Goal: Task Accomplishment & Management: Complete application form

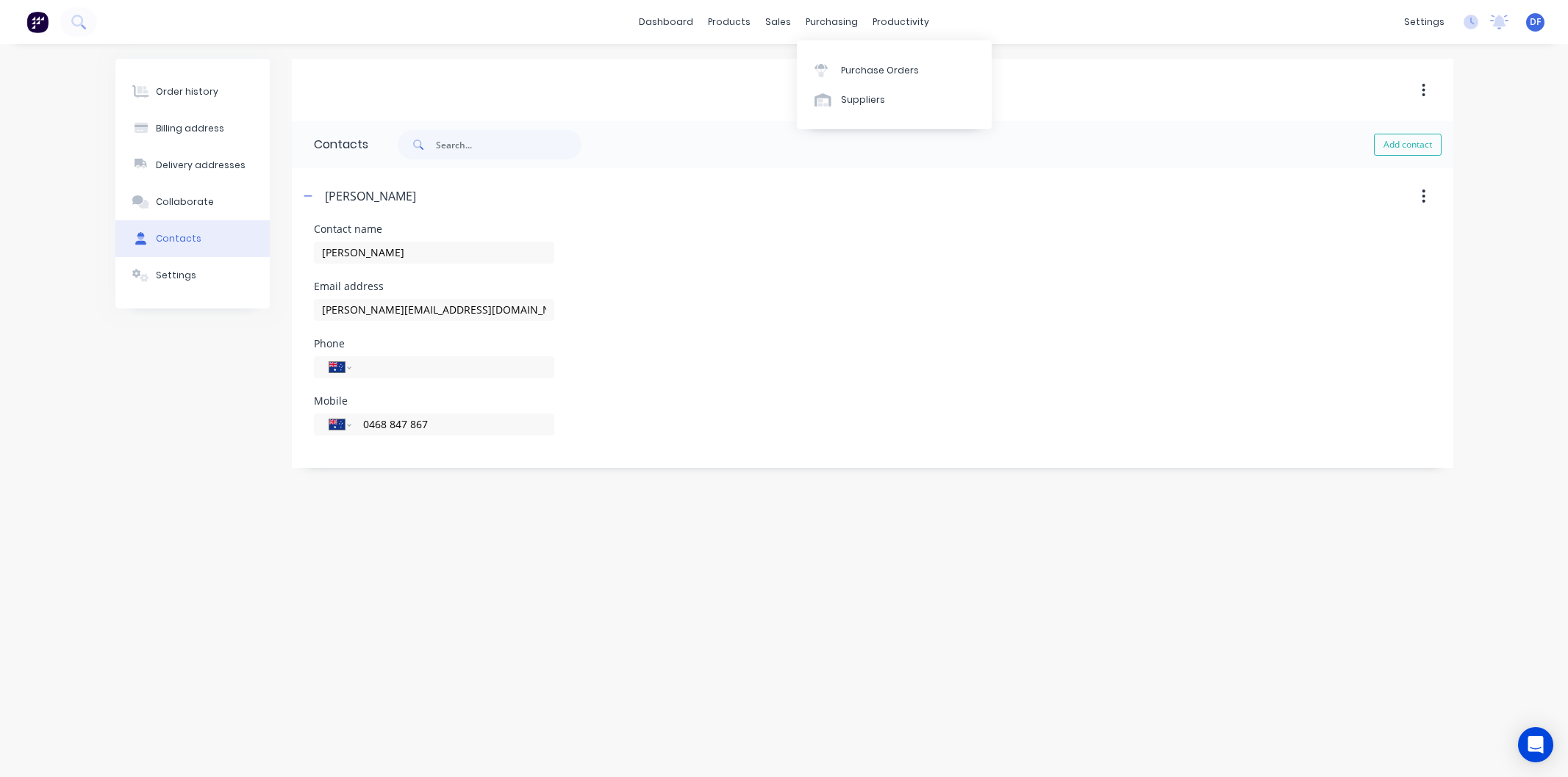
select select "AU"
click at [864, 65] on div "Purchase Orders" at bounding box center [880, 70] width 78 height 13
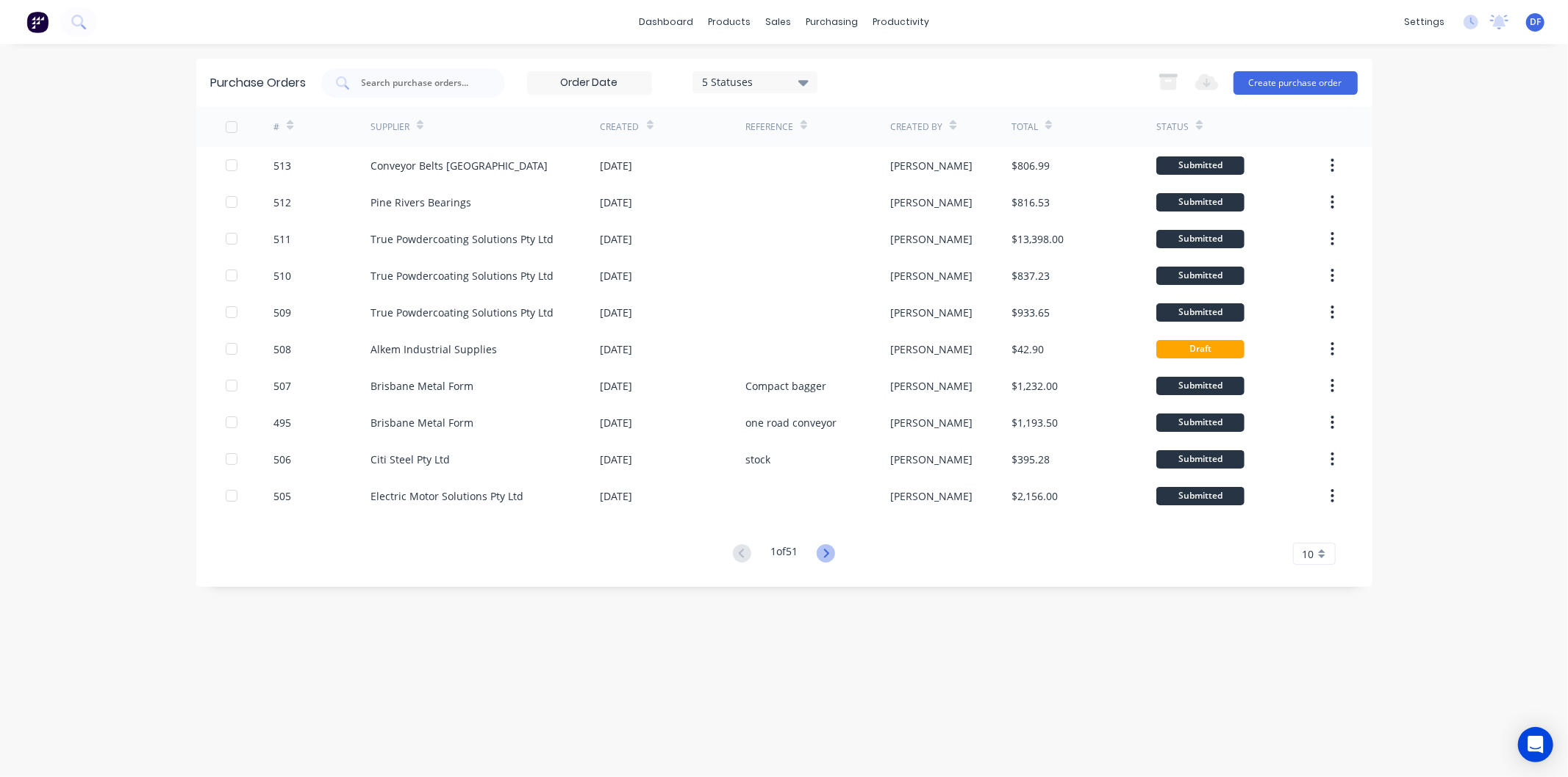
click at [828, 549] on icon at bounding box center [826, 553] width 5 height 9
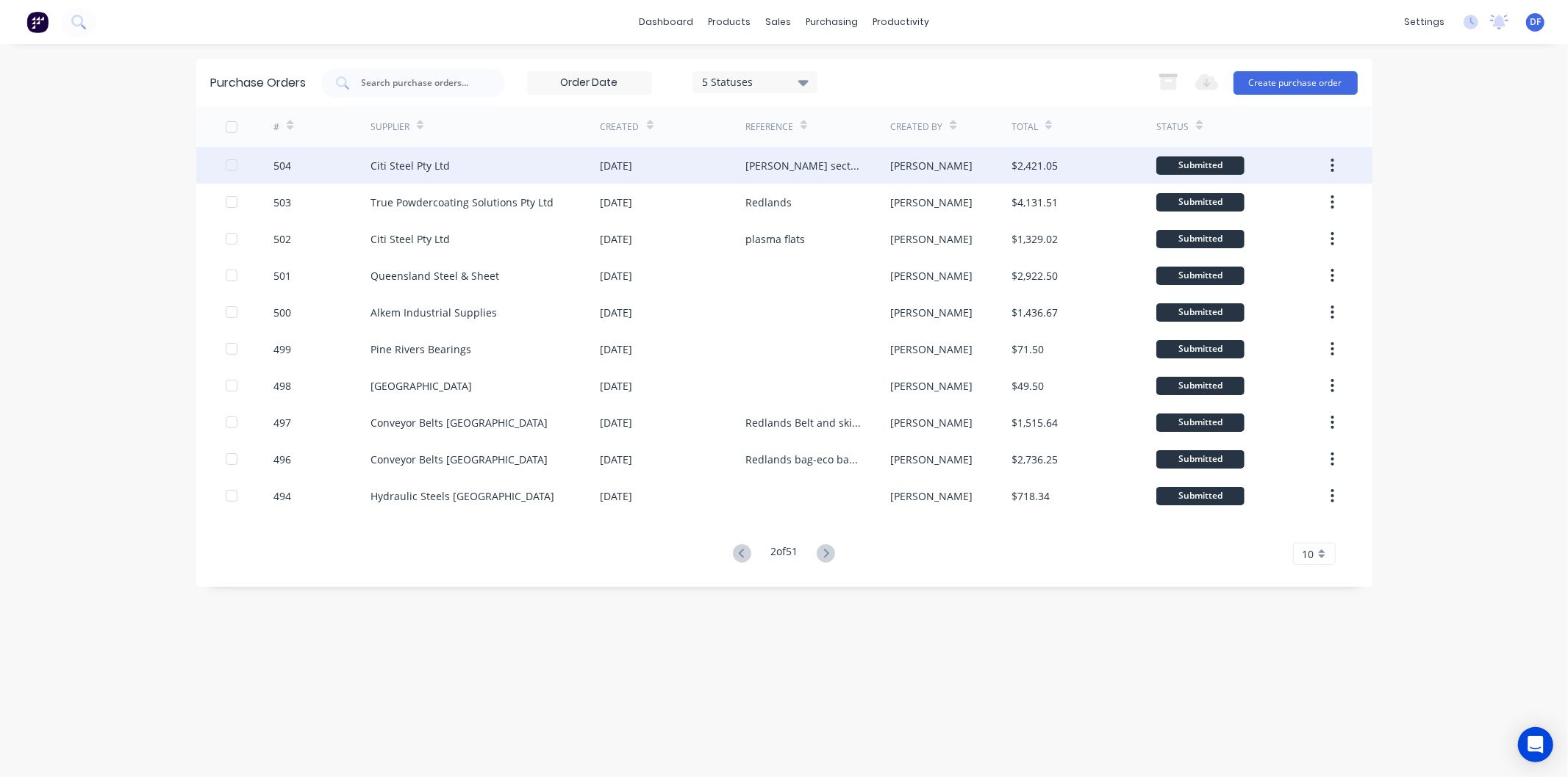
click at [410, 160] on div "Citi Steel Pty Ltd" at bounding box center [411, 166] width 80 height 16
type textarea "x"
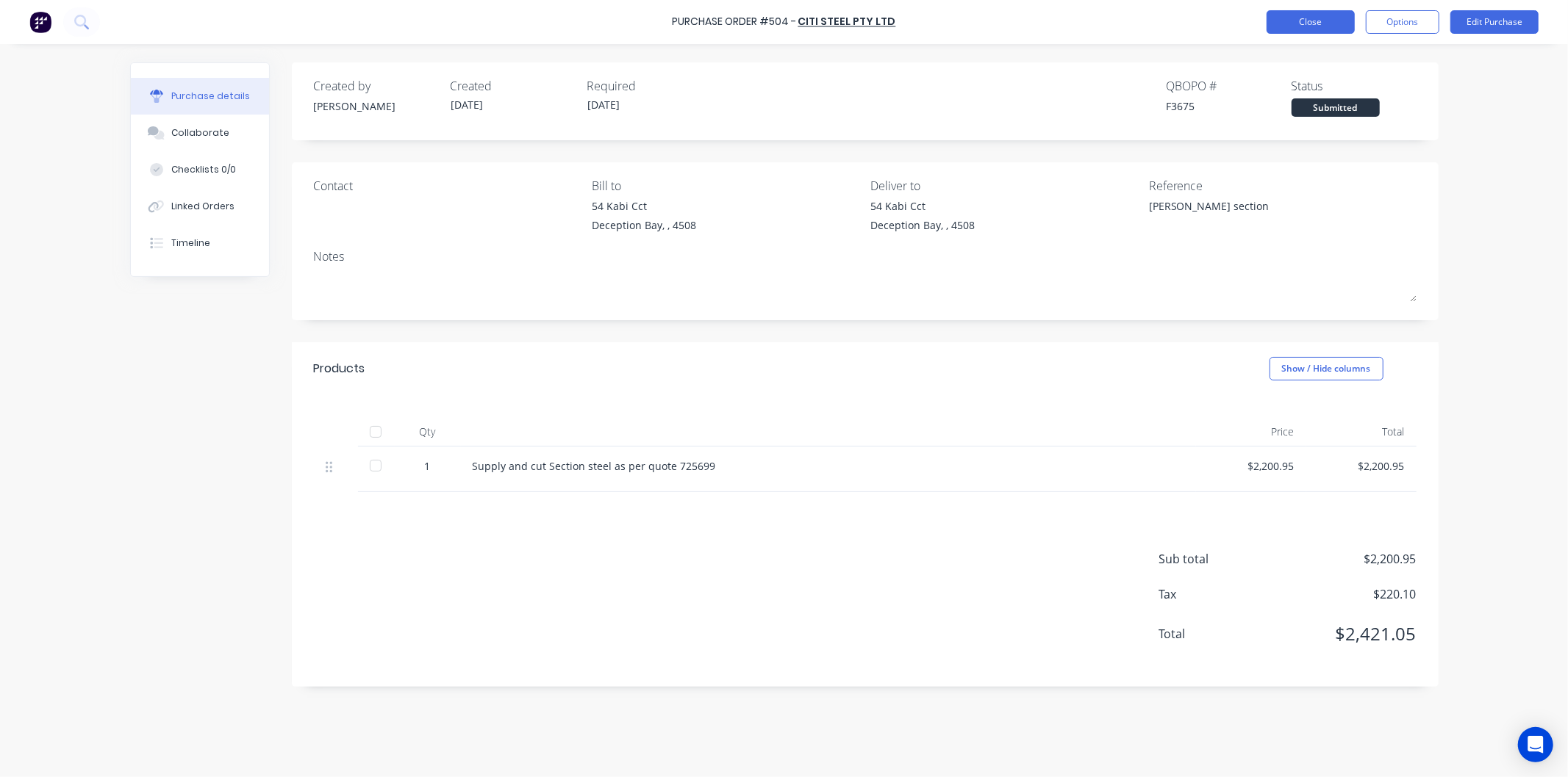
click at [1292, 18] on button "Close" at bounding box center [1311, 22] width 88 height 23
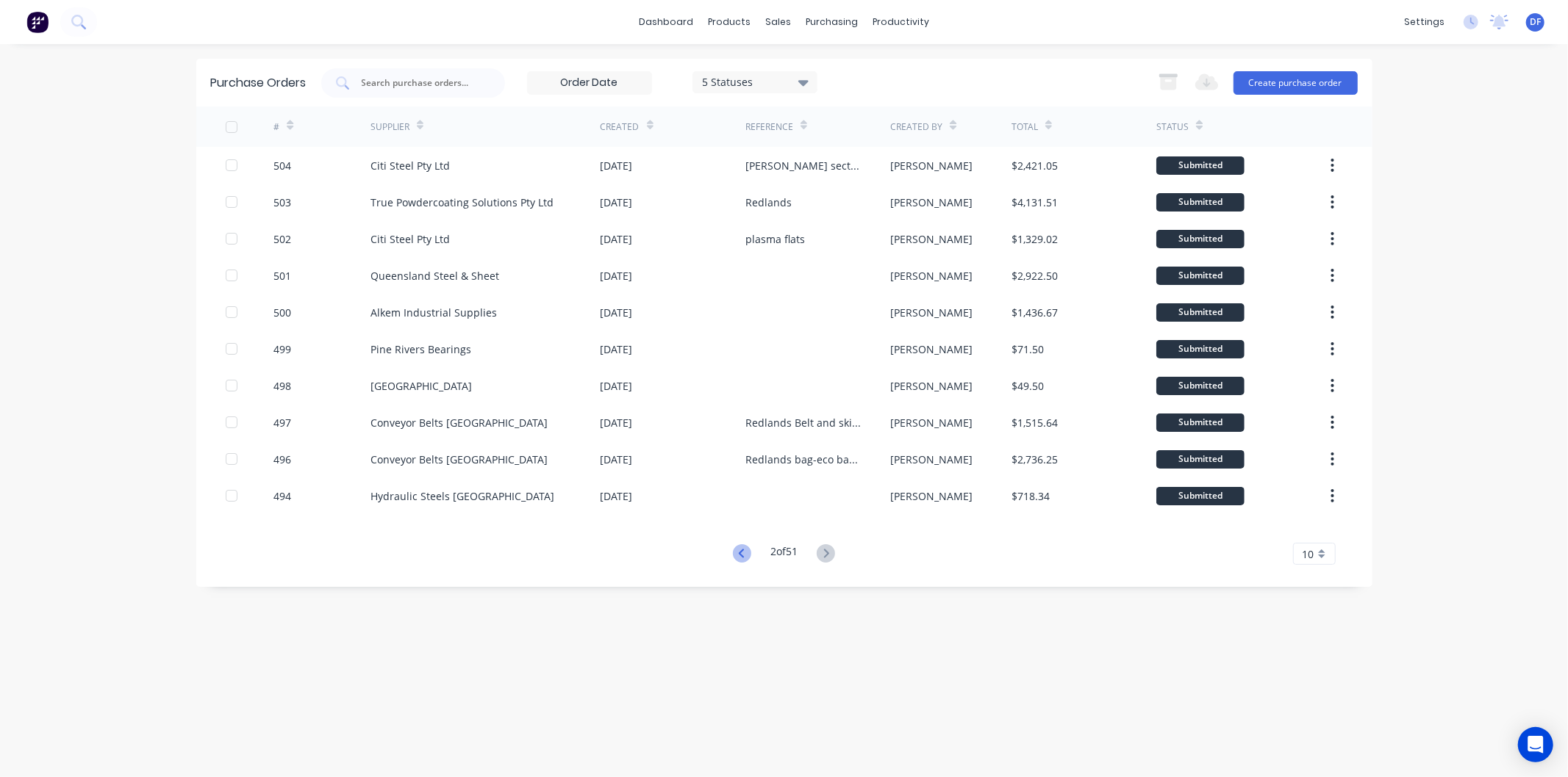
click at [737, 549] on icon at bounding box center [742, 554] width 18 height 18
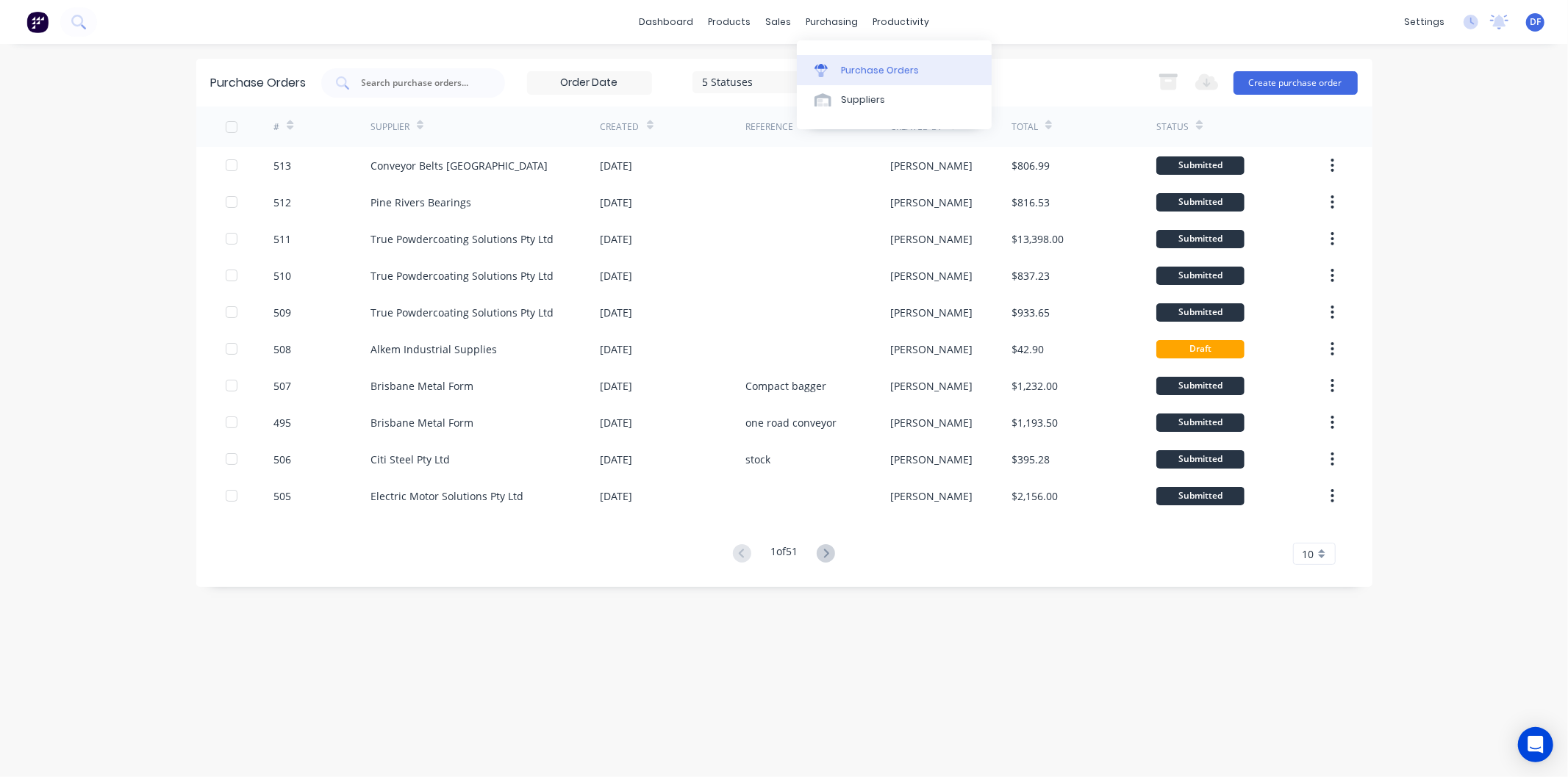
click at [879, 76] on div "Purchase Orders" at bounding box center [880, 70] width 78 height 13
click at [875, 61] on link "Purchase Orders" at bounding box center [894, 69] width 195 height 29
click at [1283, 79] on button "Create purchase order" at bounding box center [1296, 83] width 124 height 23
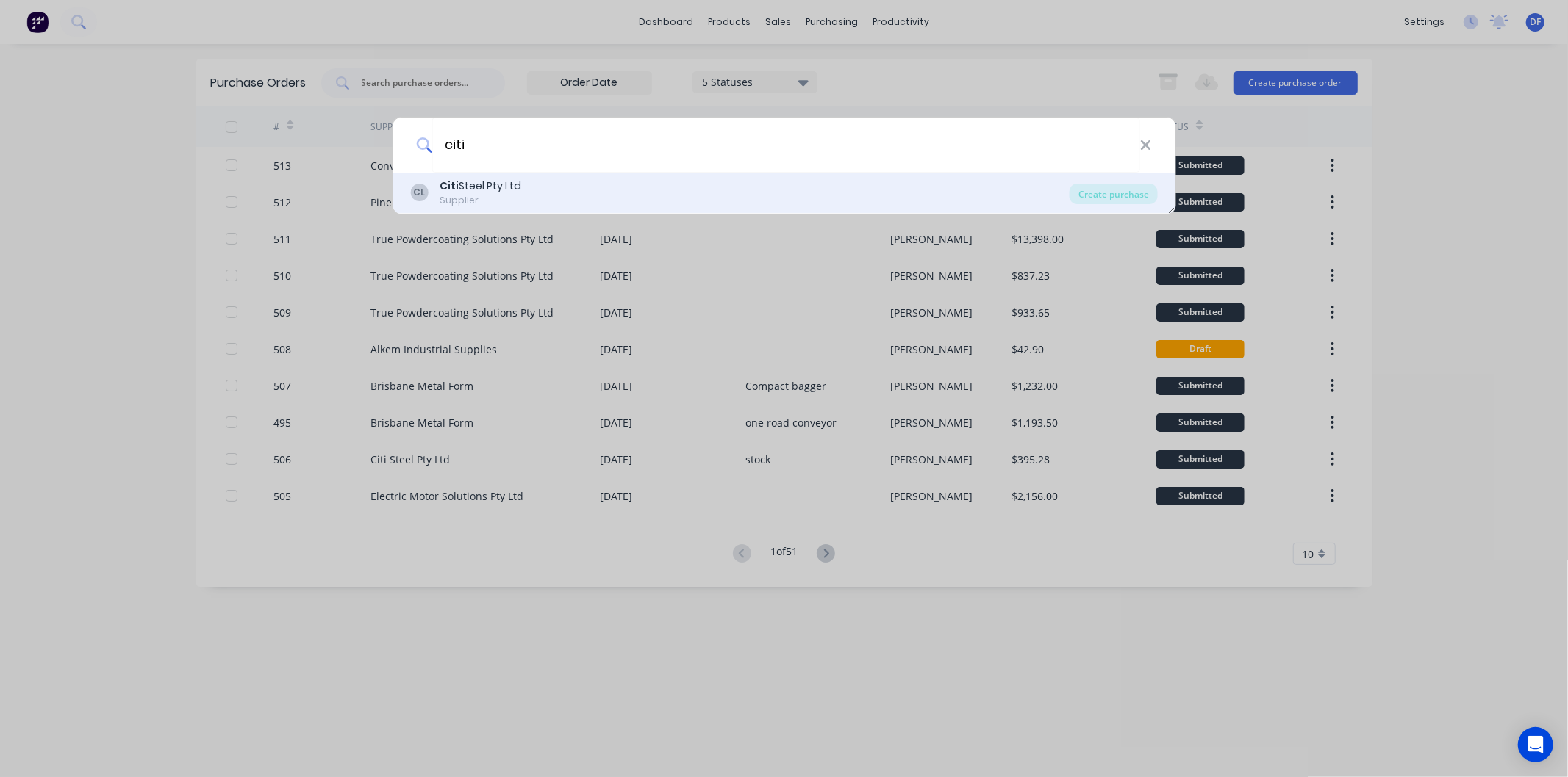
type input "citi"
click at [465, 182] on div "Citi Steel Pty Ltd" at bounding box center [480, 186] width 81 height 16
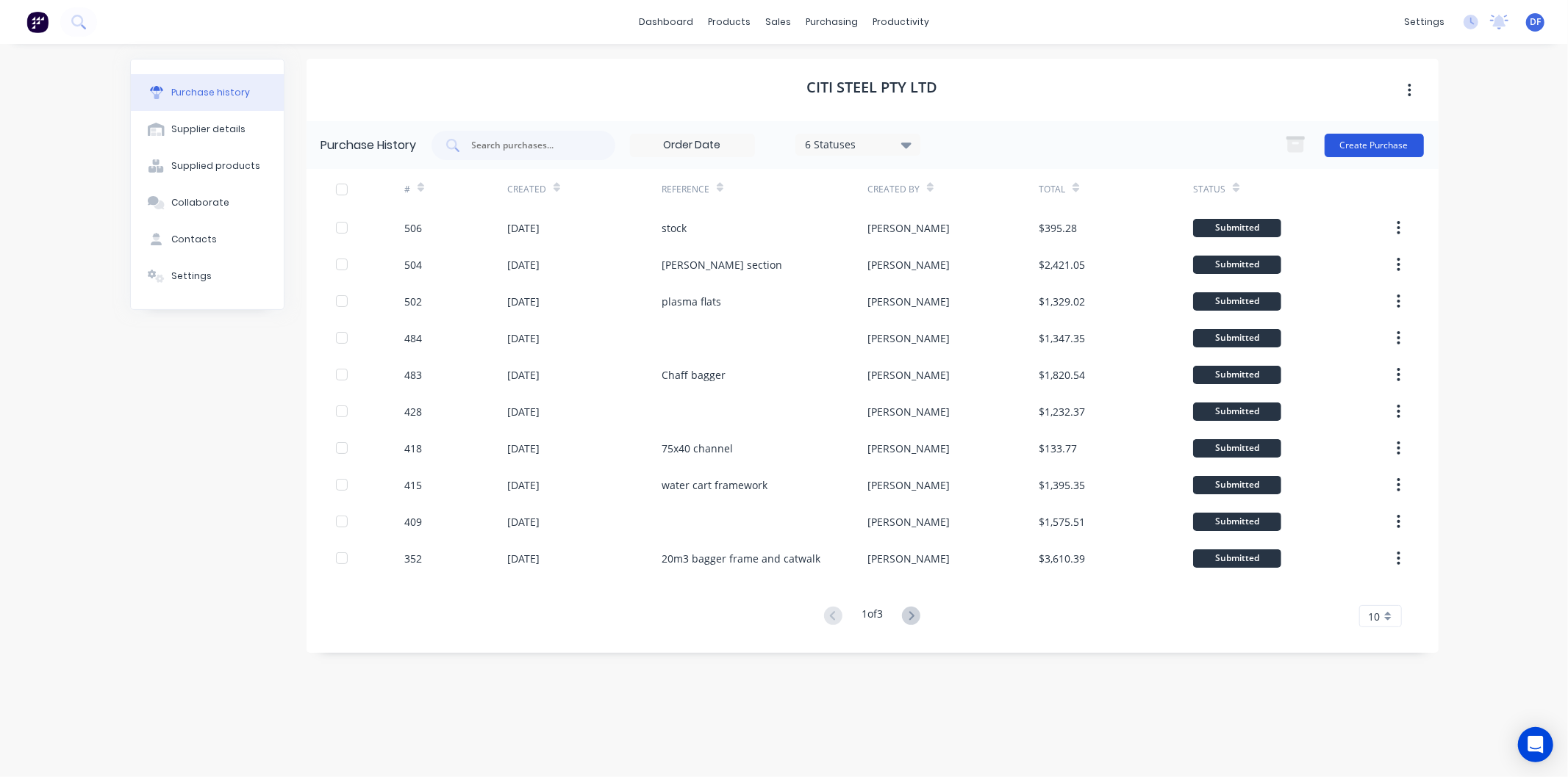
click at [1370, 145] on button "Create Purchase" at bounding box center [1375, 145] width 100 height 23
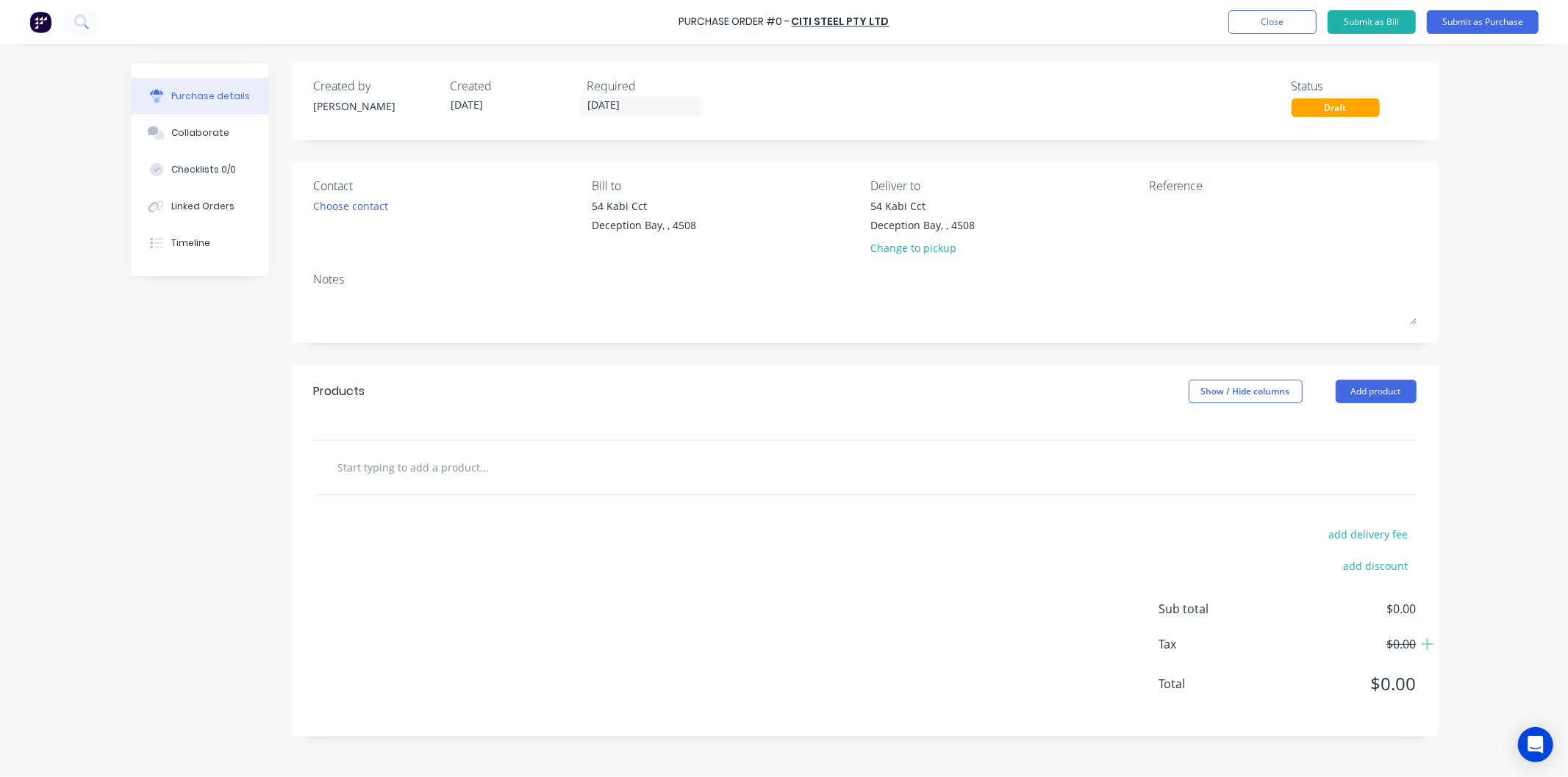
click at [446, 465] on input "text" at bounding box center [485, 467] width 294 height 29
type input "r"
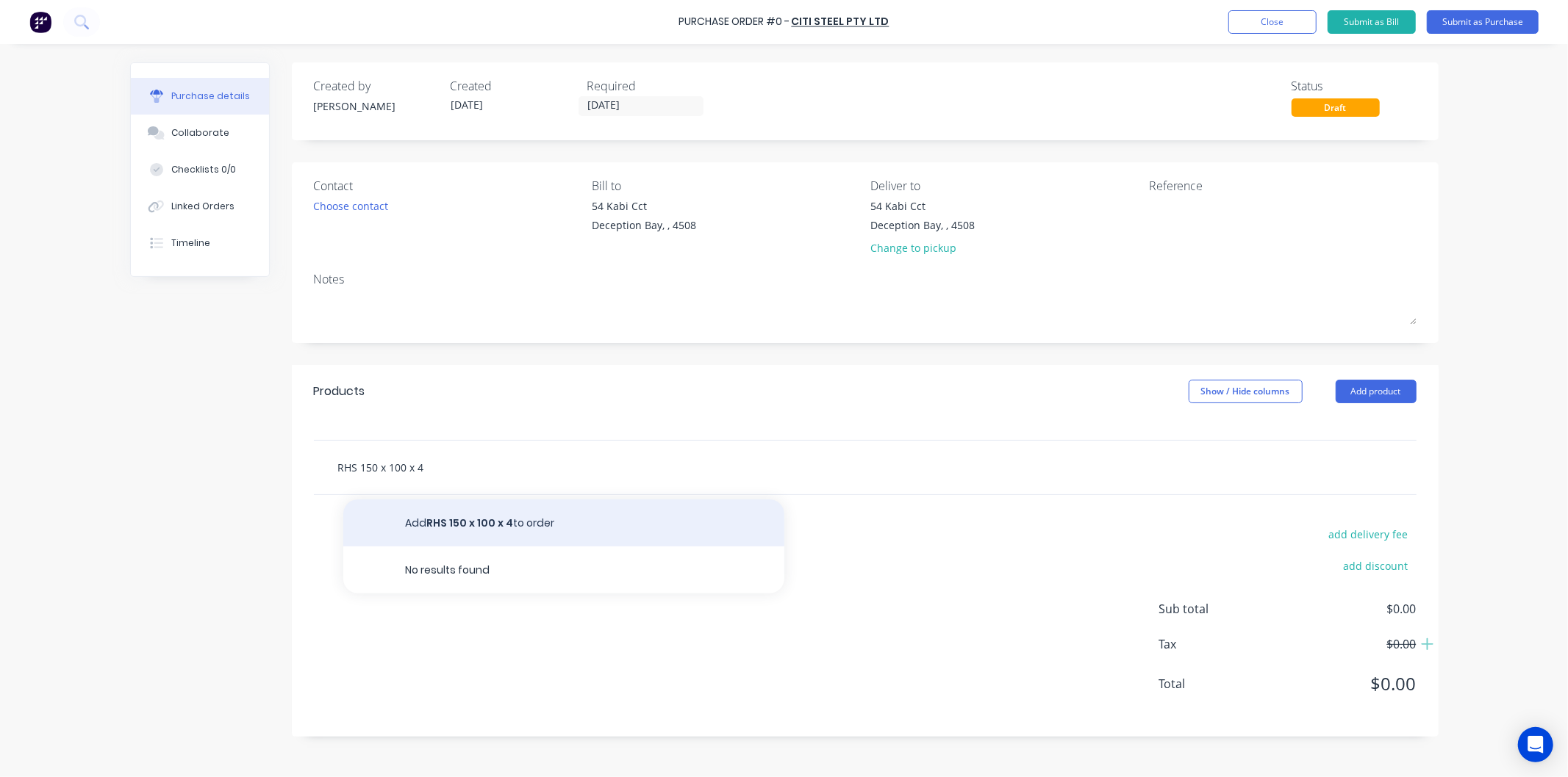
type input "RHS 150 x 100 x 4"
click at [475, 518] on button "Add RHS 150 x 100 x 4 to order" at bounding box center [564, 523] width 441 height 47
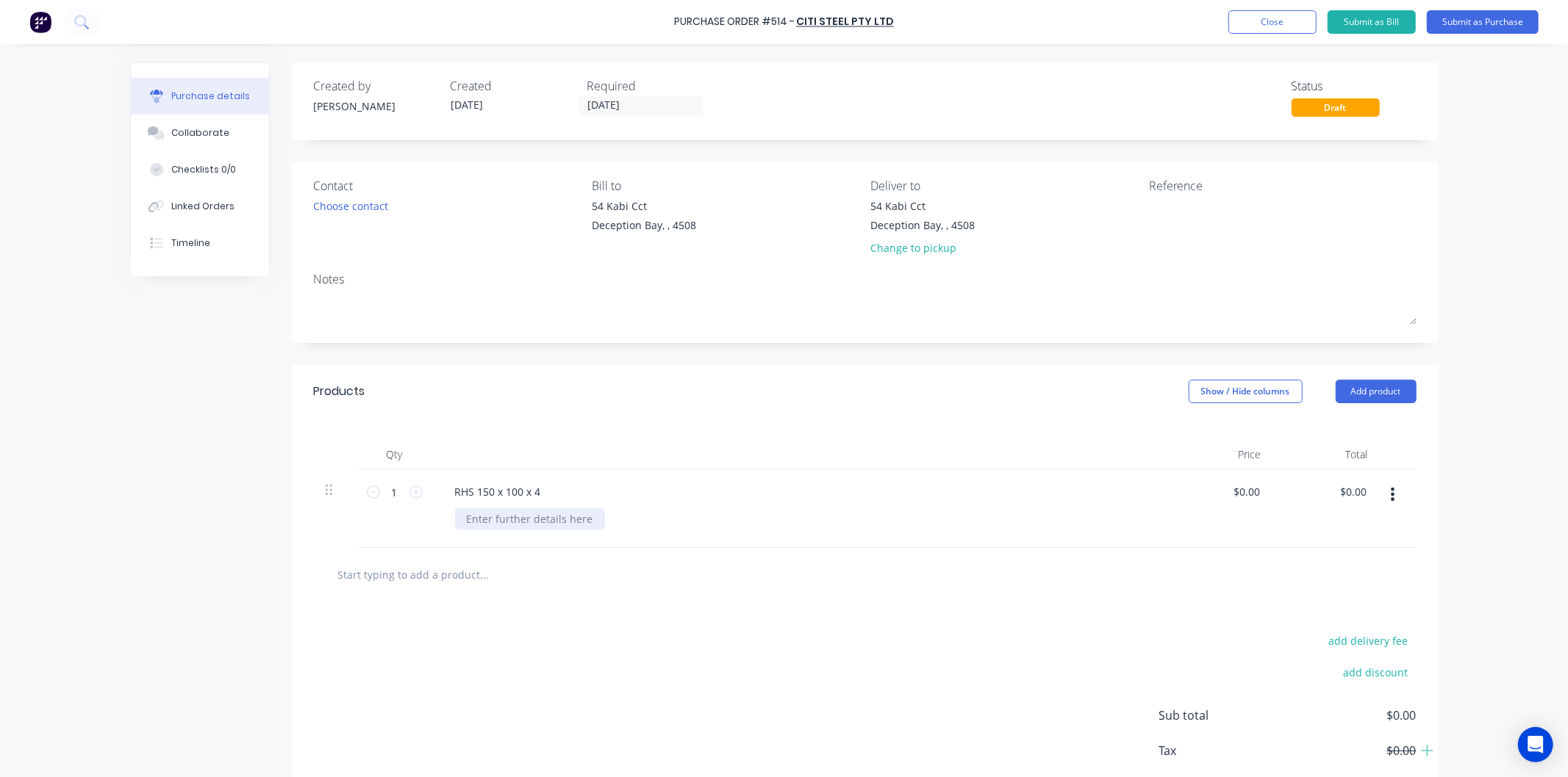
click at [519, 522] on div at bounding box center [529, 519] width 150 height 22
click at [1241, 481] on div "$0.00 $0.00" at bounding box center [1220, 508] width 106 height 79
click at [1249, 490] on input "0.0000" at bounding box center [1243, 492] width 40 height 22
drag, startPoint x: 1259, startPoint y: 493, endPoint x: 1220, endPoint y: 488, distance: 39.3
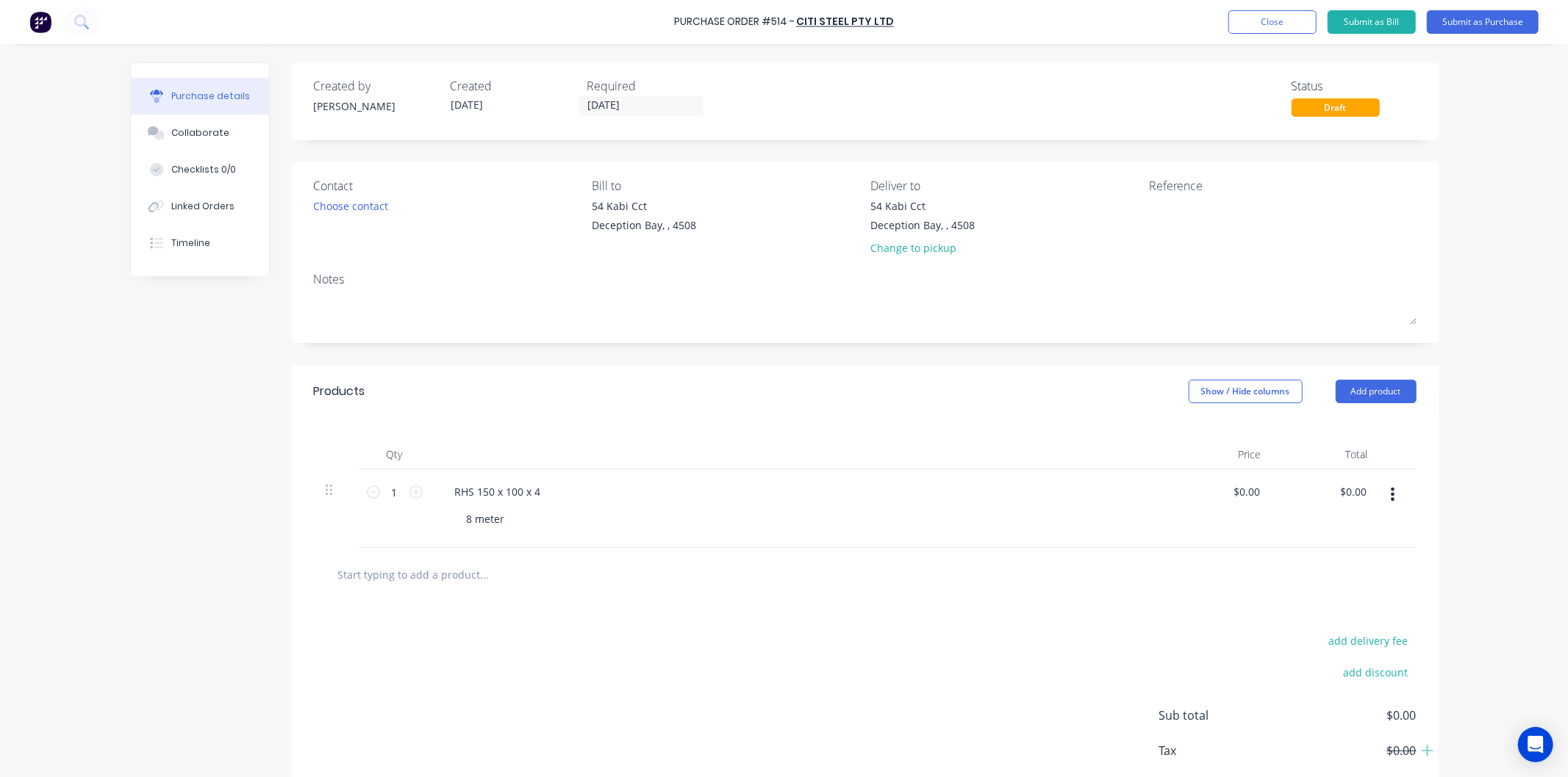
click at [1220, 488] on div "$0.00 $0.00" at bounding box center [1220, 508] width 106 height 79
drag, startPoint x: 1351, startPoint y: 509, endPoint x: 1325, endPoint y: 493, distance: 30.5
click at [1351, 502] on div "$0.00 $0.00" at bounding box center [1327, 508] width 106 height 79
click at [1251, 487] on div "$0.00 $0.00" at bounding box center [1220, 508] width 106 height 79
drag, startPoint x: 1254, startPoint y: 490, endPoint x: 1239, endPoint y: 491, distance: 15.0
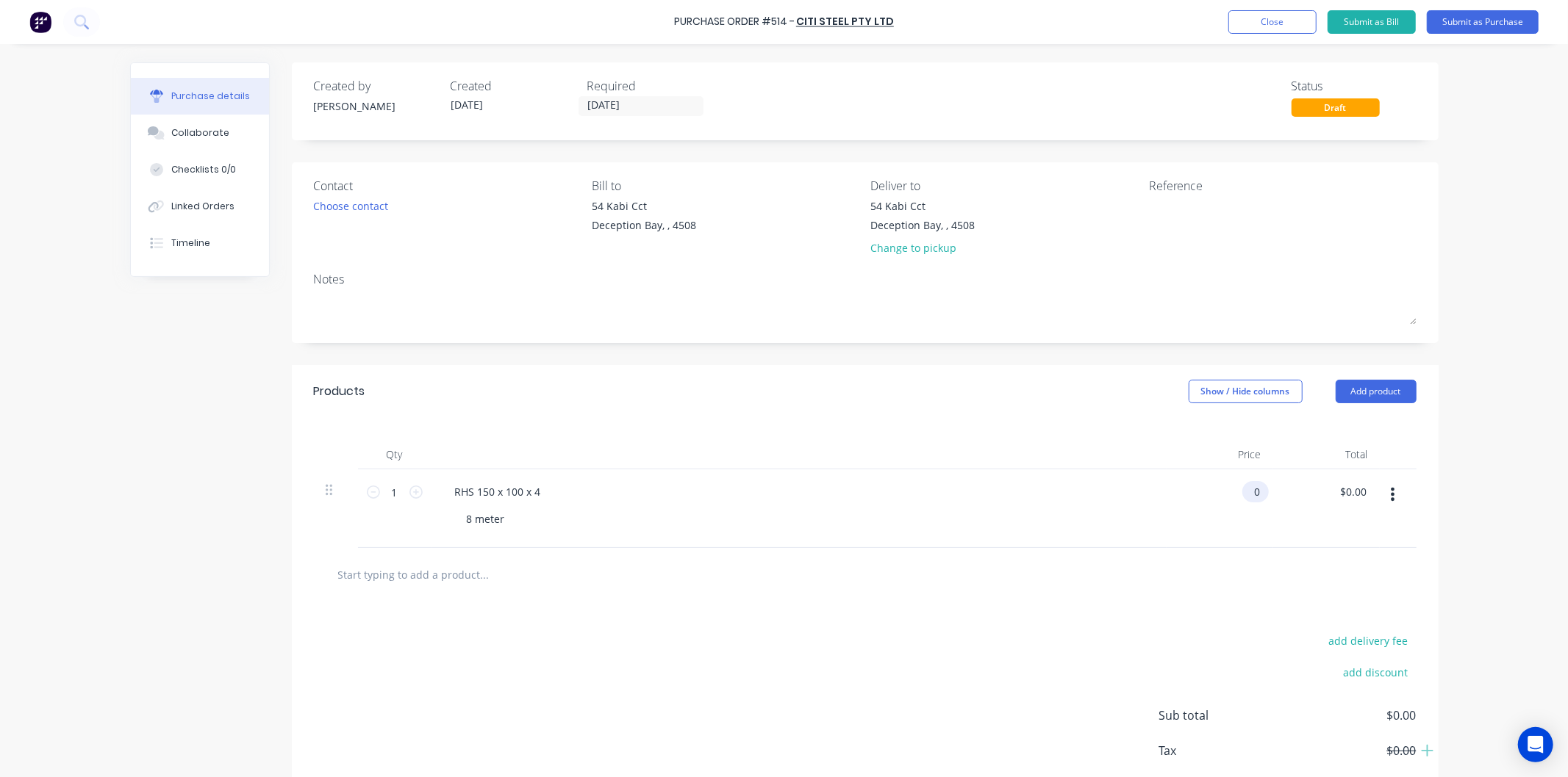
click at [1242, 491] on input "0" at bounding box center [1252, 492] width 21 height 22
type input "$301.84"
click at [1254, 491] on div "$301.84 $301.84" at bounding box center [1243, 492] width 51 height 22
drag, startPoint x: 1255, startPoint y: 491, endPoint x: 1215, endPoint y: 488, distance: 40.1
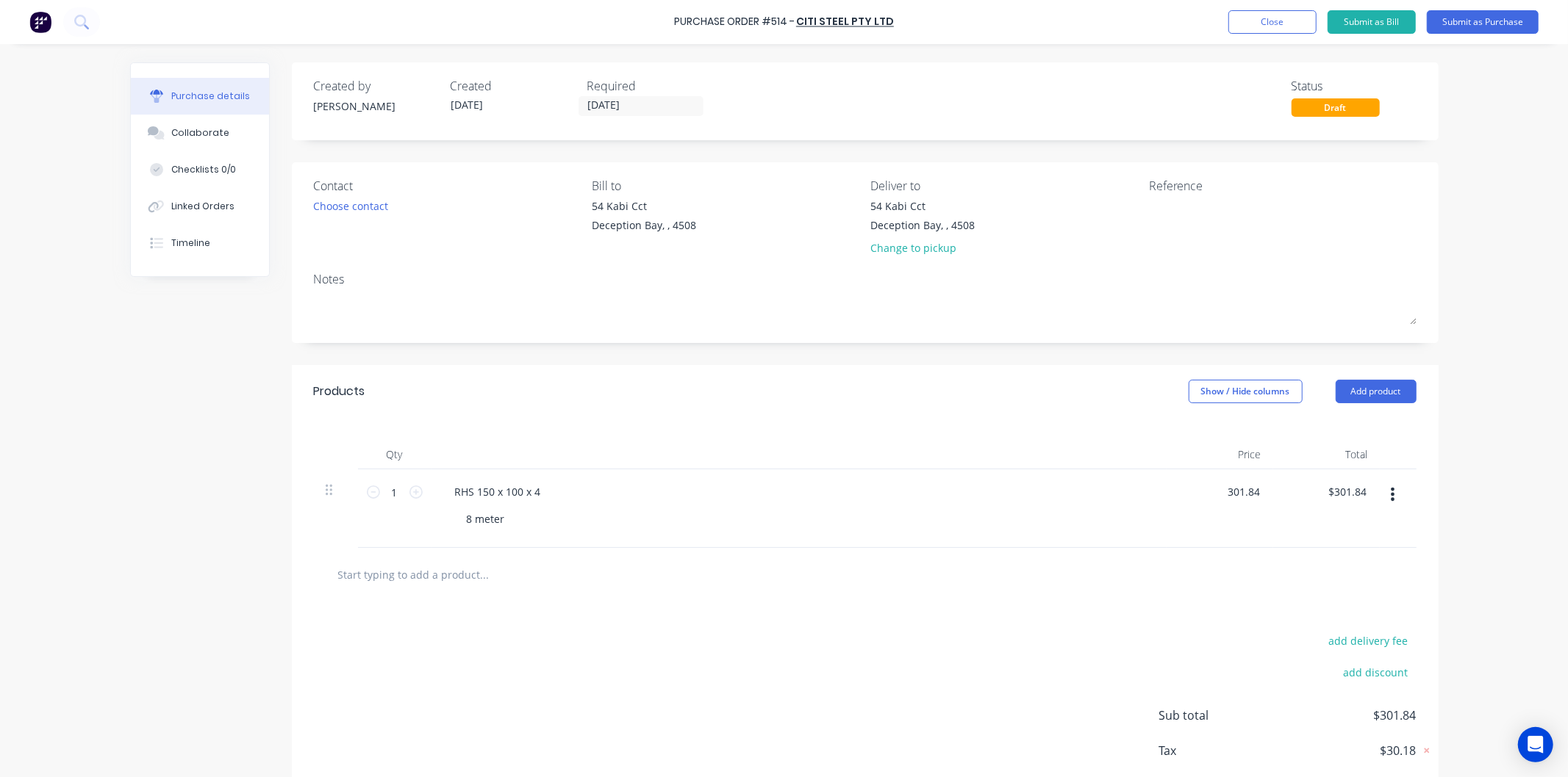
click at [1215, 491] on div "301.84 301.84" at bounding box center [1220, 508] width 106 height 79
type input "$274.40"
click at [1125, 493] on div "RHS 150 x 100 x 4" at bounding box center [799, 492] width 712 height 22
click at [1461, 19] on button "Submit as Purchase" at bounding box center [1483, 22] width 112 height 23
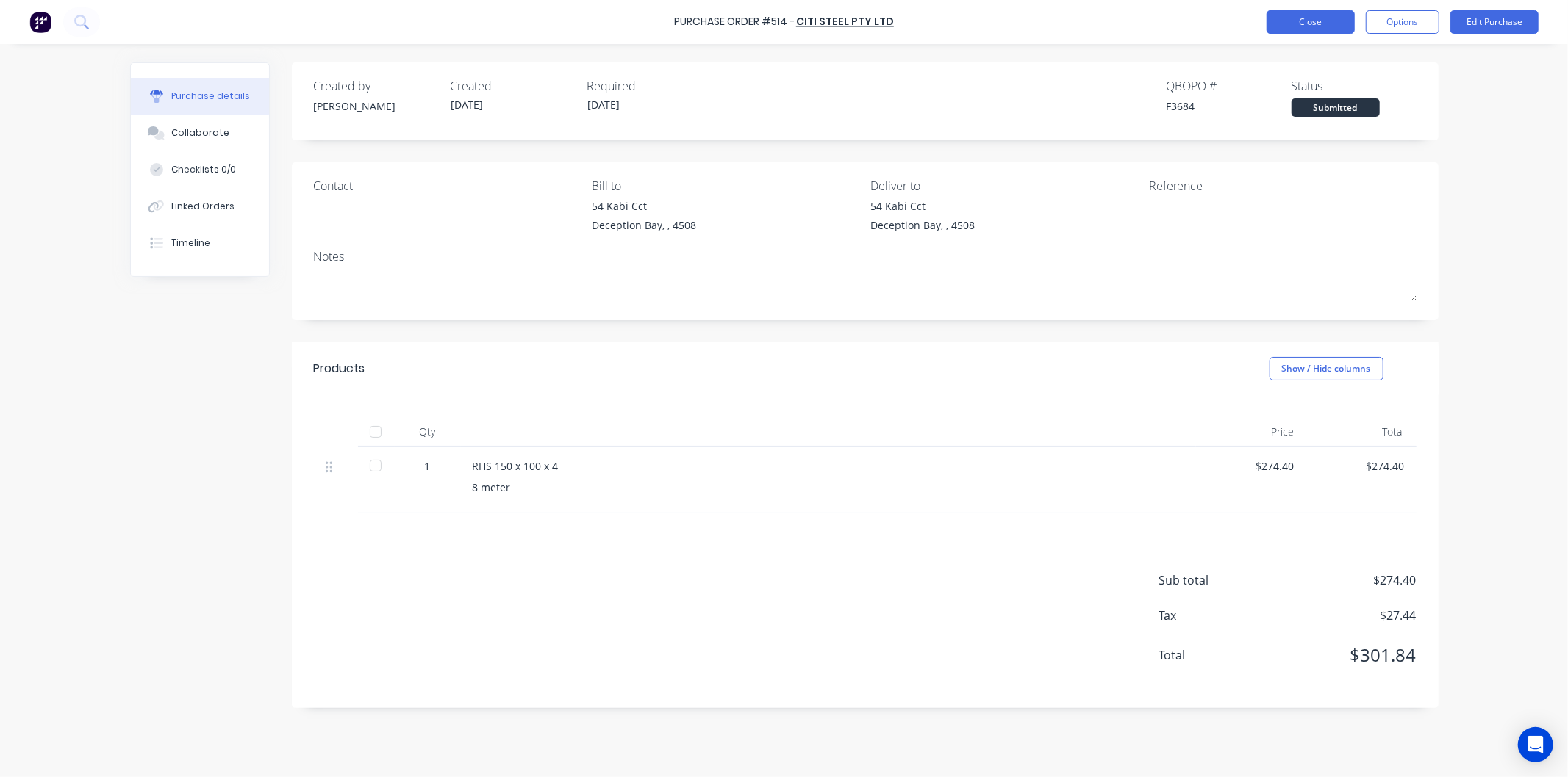
click at [1304, 18] on button "Close" at bounding box center [1311, 22] width 88 height 23
